Goal: Communication & Community: Answer question/provide support

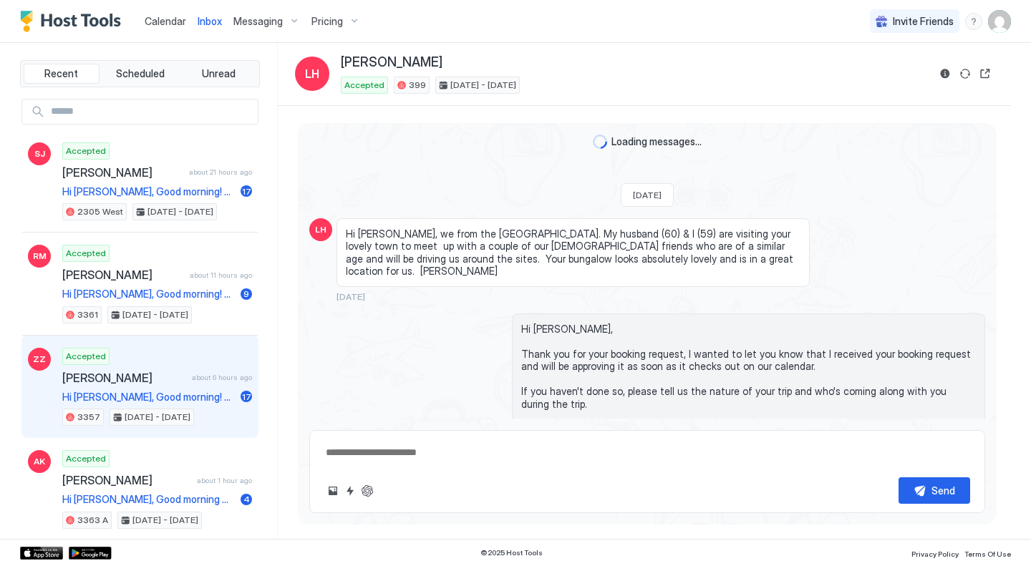
scroll to position [1632, 0]
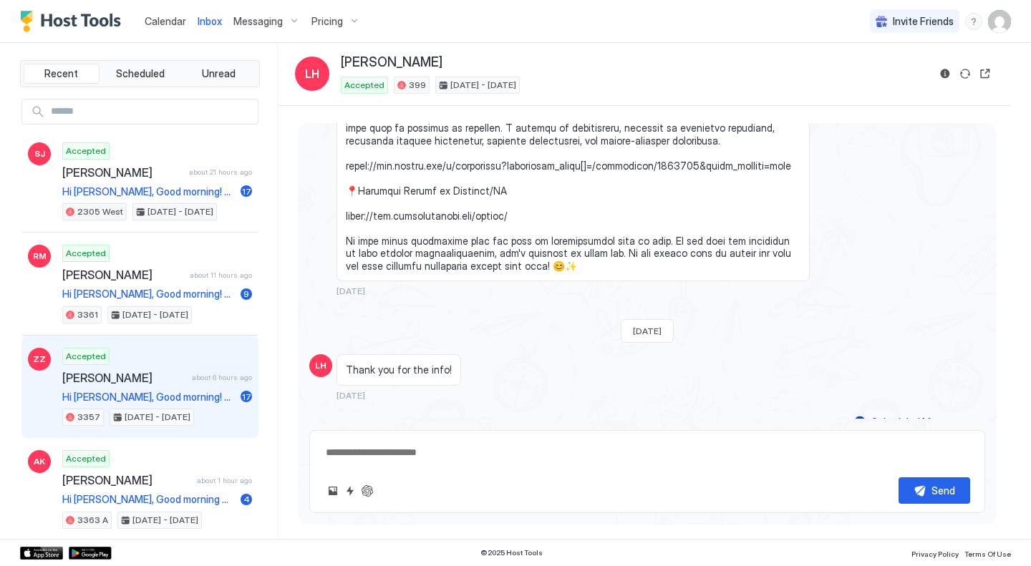
click at [151, 395] on span "Hi Zilin, Good morning! 🌟 🌟 We hope your trip was great. Just a friendly remind…" at bounding box center [148, 397] width 172 height 13
type textarea "*"
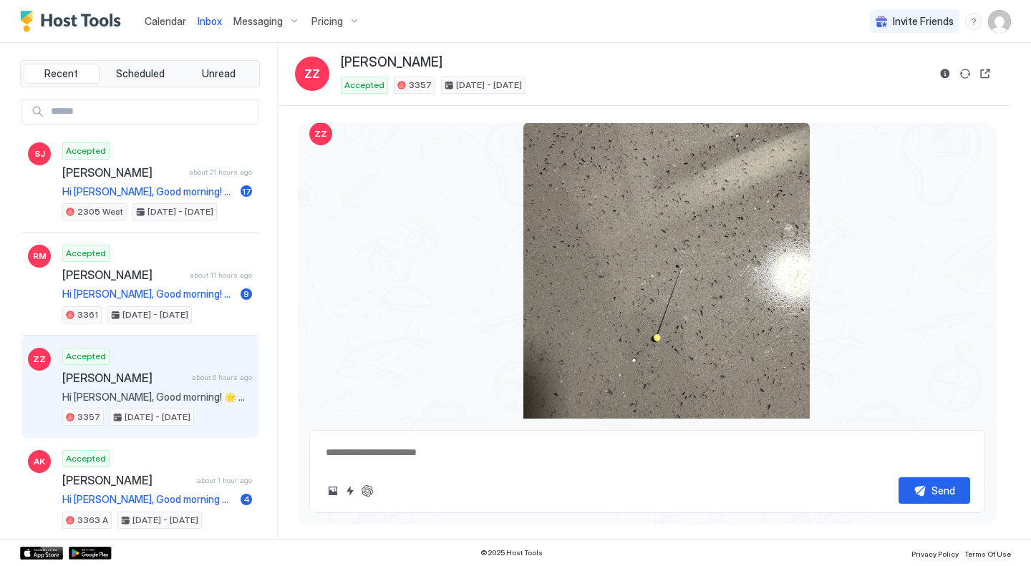
scroll to position [3016, 0]
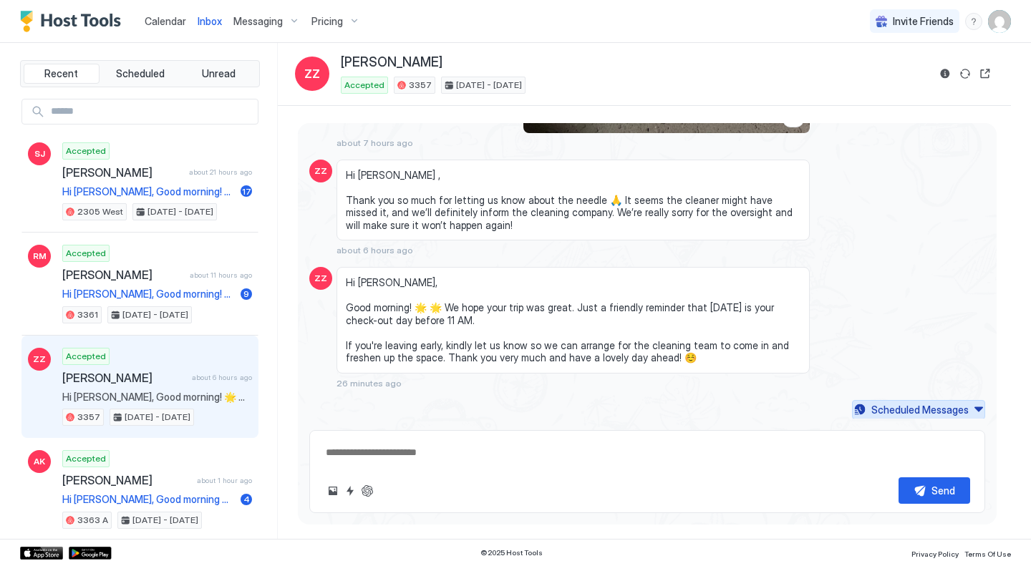
click at [877, 406] on div "Scheduled Messages" at bounding box center [919, 409] width 97 height 15
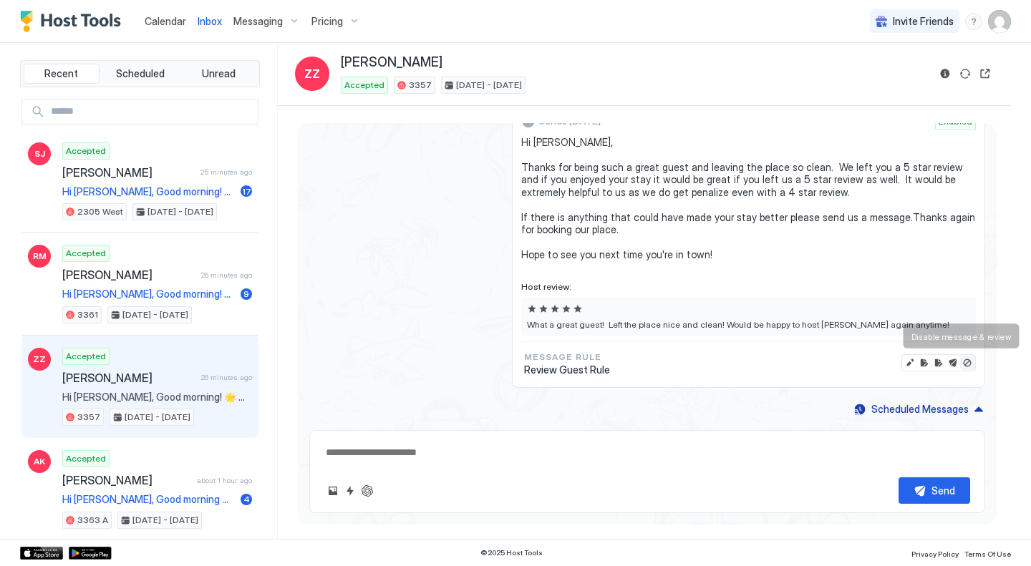
click at [960, 359] on button "Disable message & review" at bounding box center [967, 363] width 14 height 14
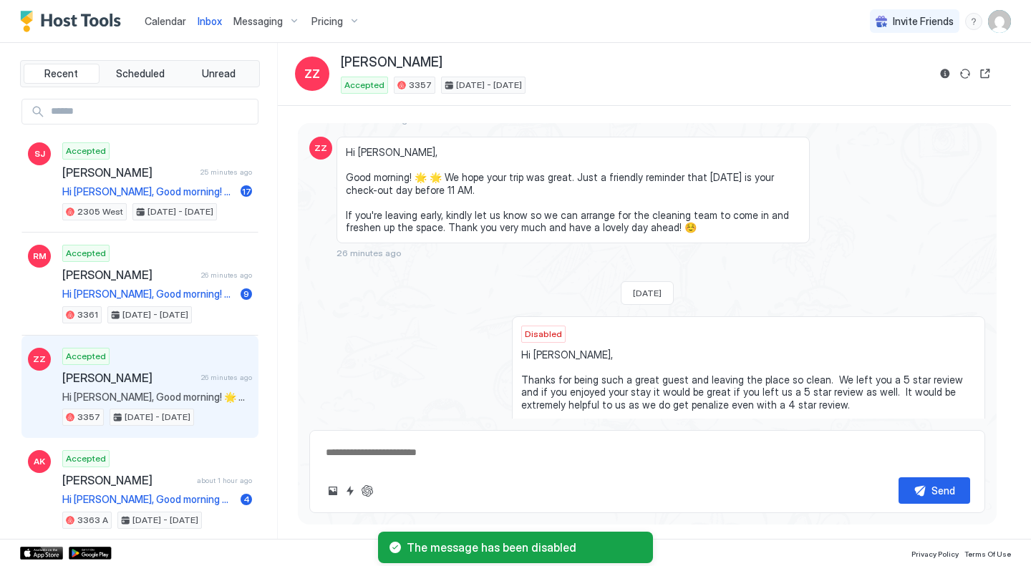
scroll to position [3144, 0]
